Goal: Find contact information: Find contact information

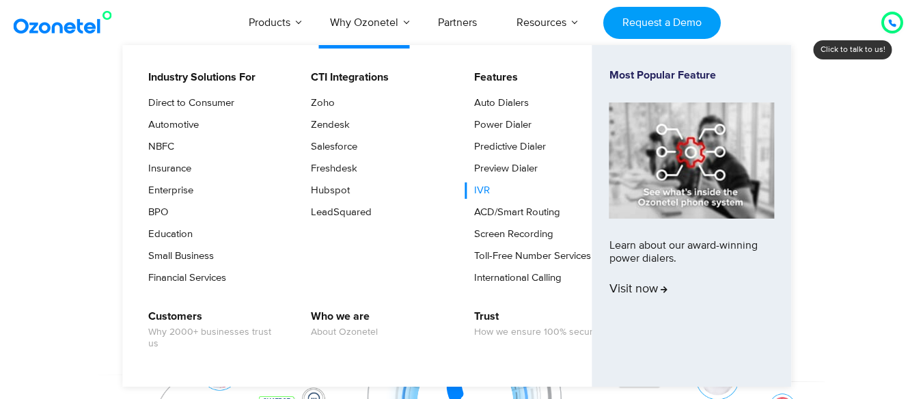
click at [483, 188] on link "IVR" at bounding box center [478, 190] width 27 height 16
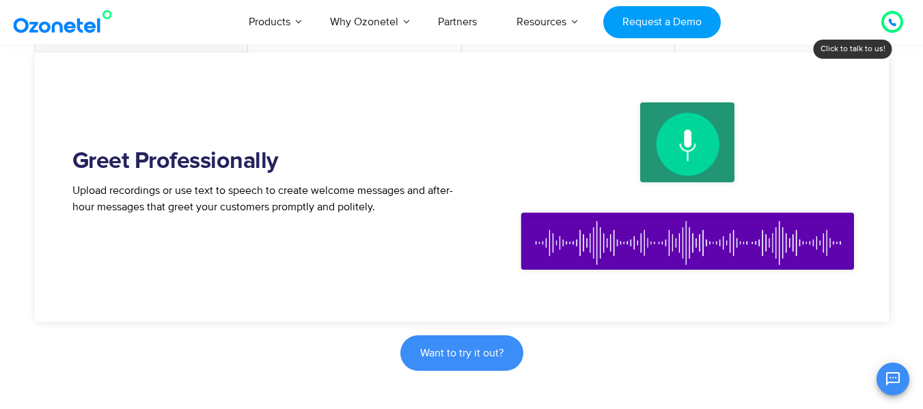
scroll to position [820, 0]
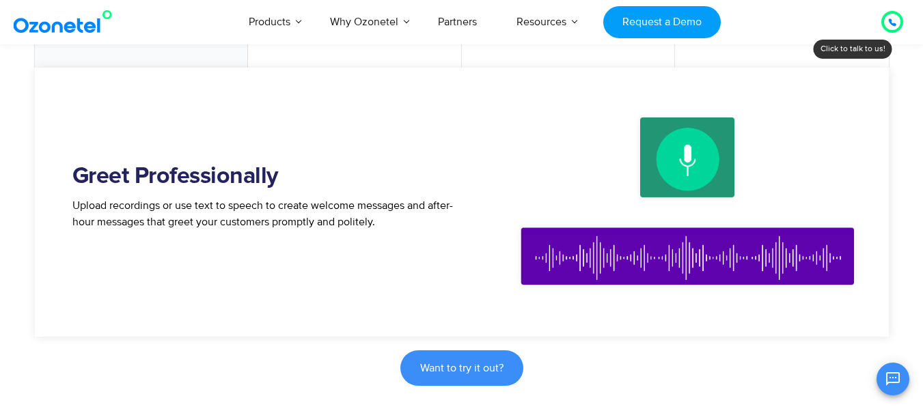
click at [610, 204] on img at bounding box center [687, 203] width 369 height 226
click at [677, 161] on img at bounding box center [687, 203] width 369 height 226
click at [692, 157] on img at bounding box center [687, 203] width 369 height 226
click at [892, 16] on div at bounding box center [893, 22] width 8 height 16
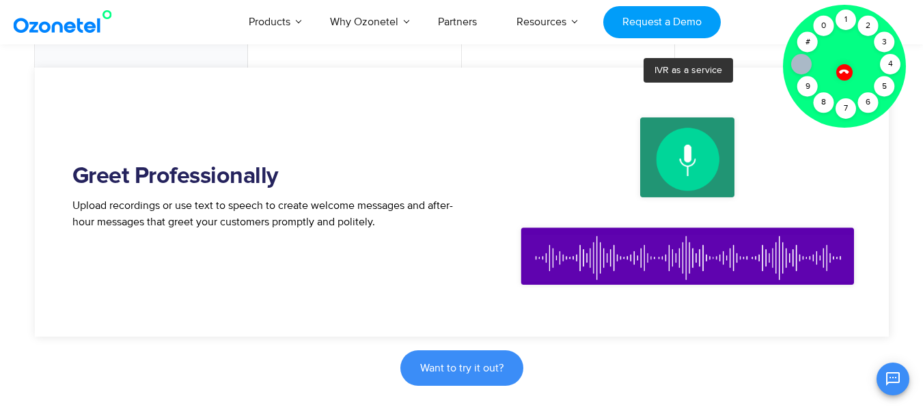
click at [716, 152] on img at bounding box center [687, 203] width 369 height 226
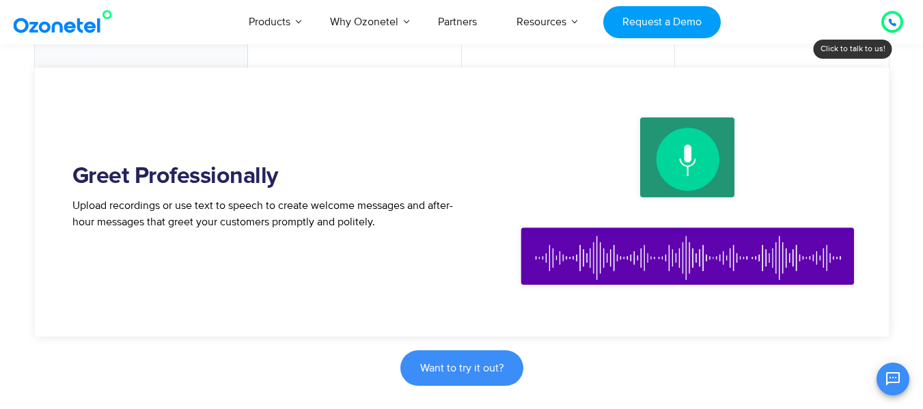
click at [658, 137] on img at bounding box center [687, 203] width 369 height 226
click at [695, 153] on img at bounding box center [687, 203] width 369 height 226
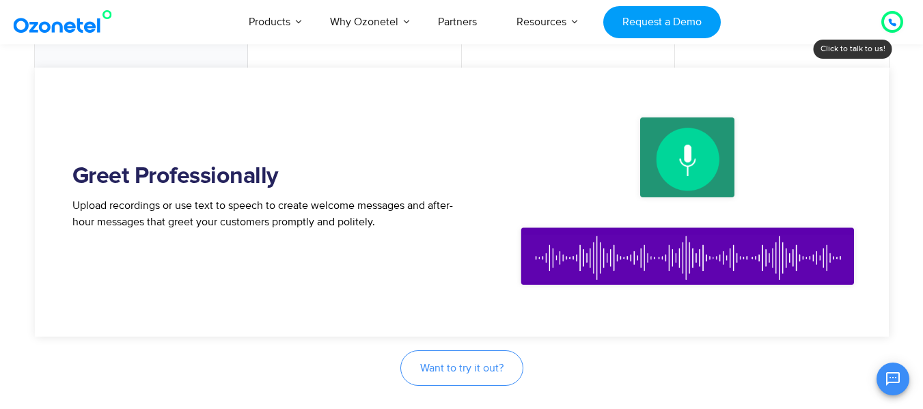
click at [452, 369] on span "Want to try it out?" at bounding box center [461, 368] width 83 height 11
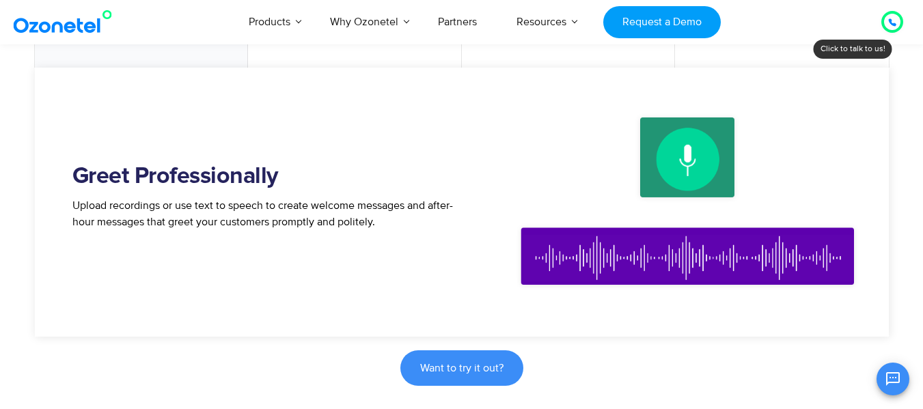
click at [673, 174] on img at bounding box center [687, 203] width 369 height 226
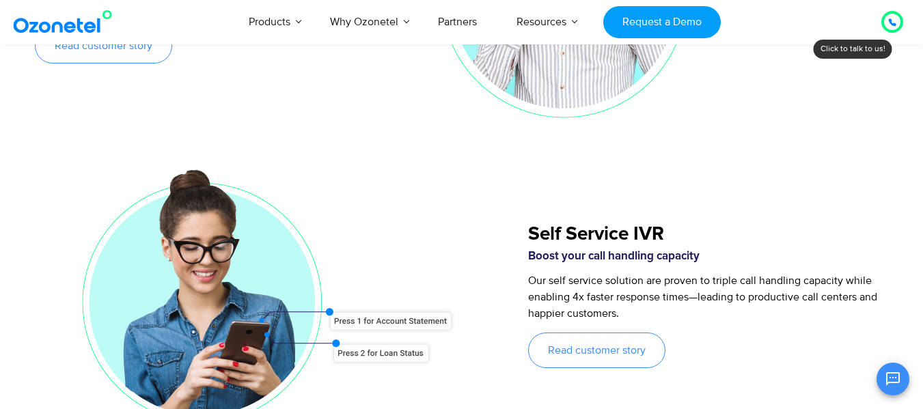
scroll to position [2734, 0]
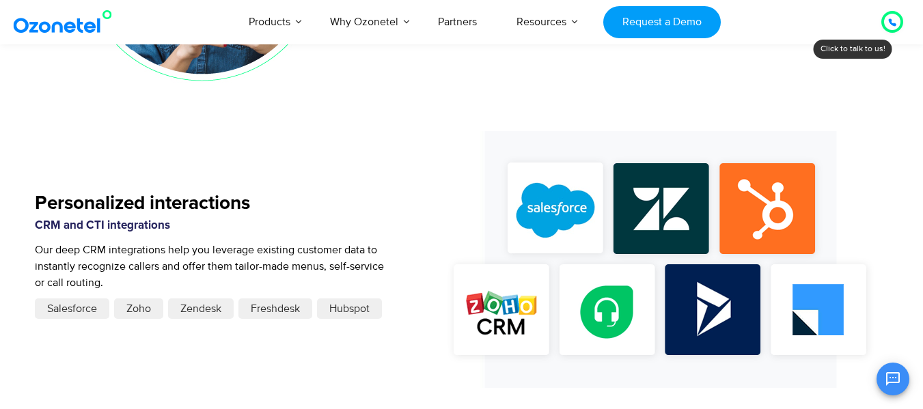
click at [74, 306] on span "Salesforce" at bounding box center [72, 309] width 50 height 16
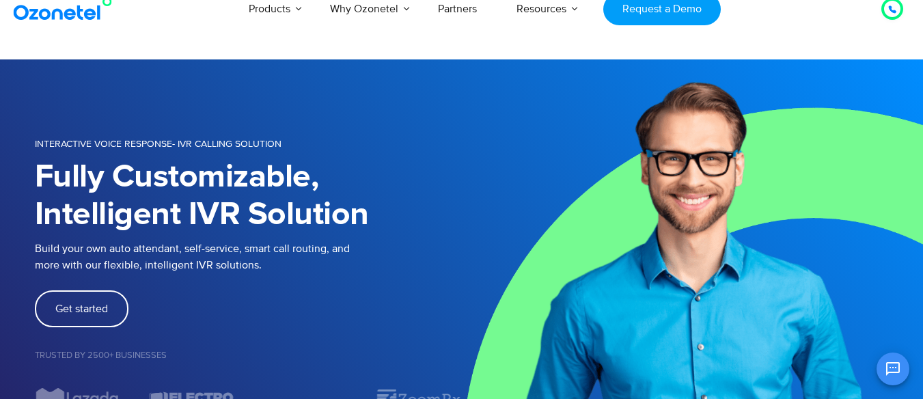
scroll to position [0, 0]
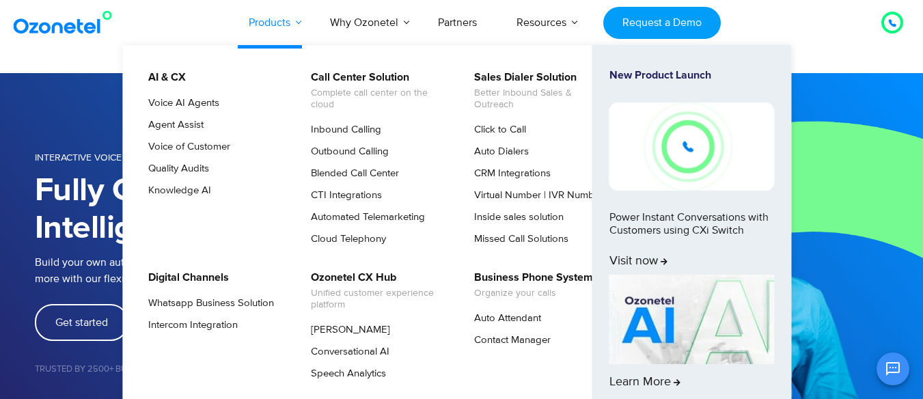
click at [290, 18] on link "Products" at bounding box center [269, 22] width 81 height 45
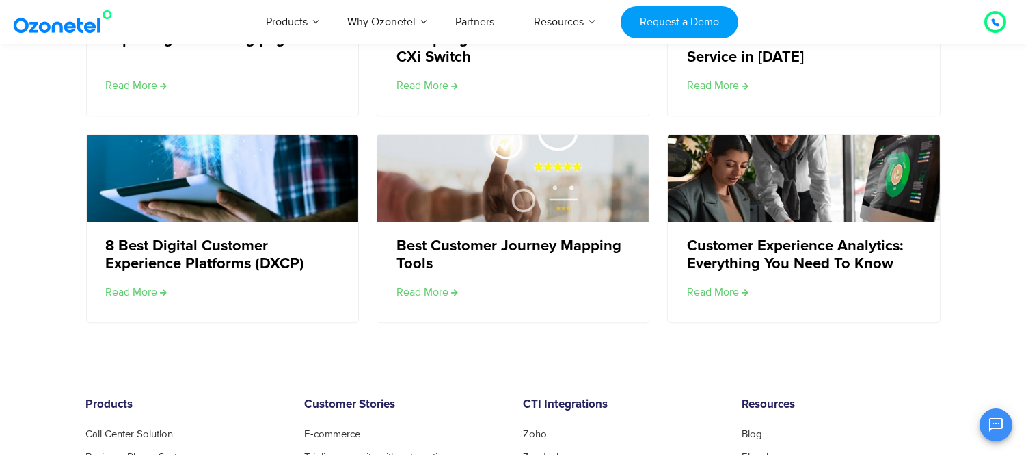
scroll to position [6640, 0]
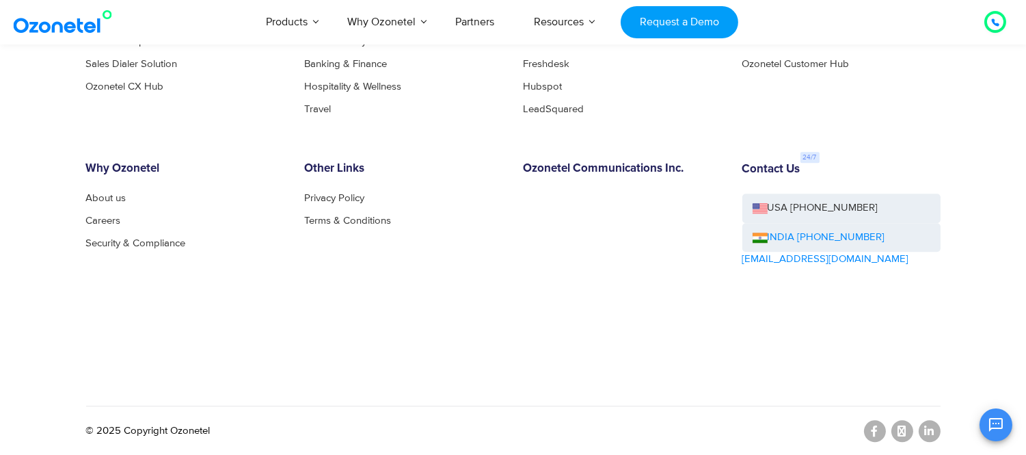
click at [807, 232] on link "INDIA [PHONE_NUMBER]" at bounding box center [819, 238] width 133 height 16
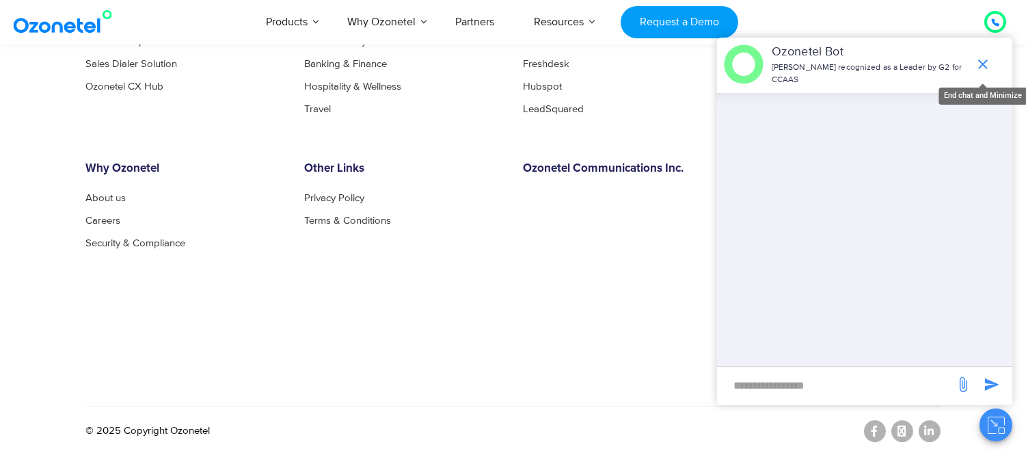
click at [923, 58] on icon "end chat or minimize" at bounding box center [983, 64] width 16 height 16
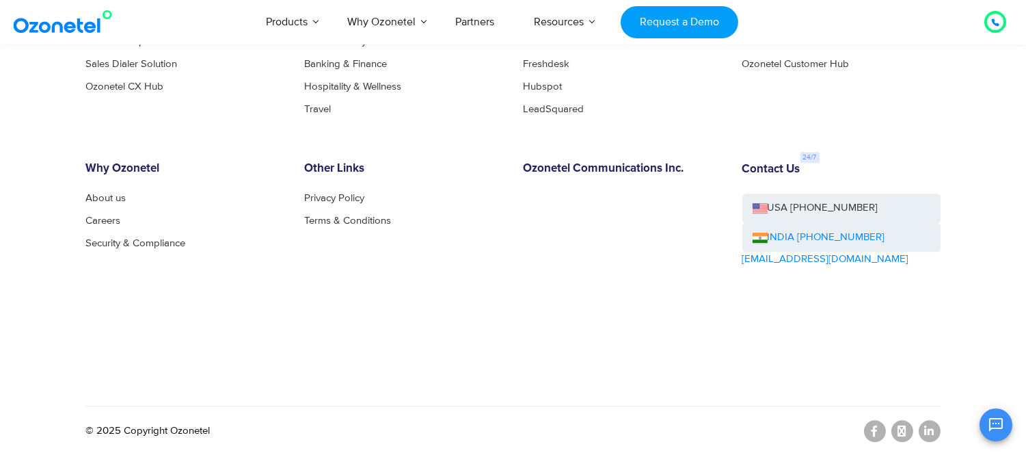
drag, startPoint x: 919, startPoint y: 232, endPoint x: 798, endPoint y: 239, distance: 121.2
click at [798, 239] on div "INDIA [PHONE_NUMBER]" at bounding box center [841, 237] width 198 height 29
copy link "[PHONE_NUMBER]"
